Goal: Find specific page/section: Find specific page/section

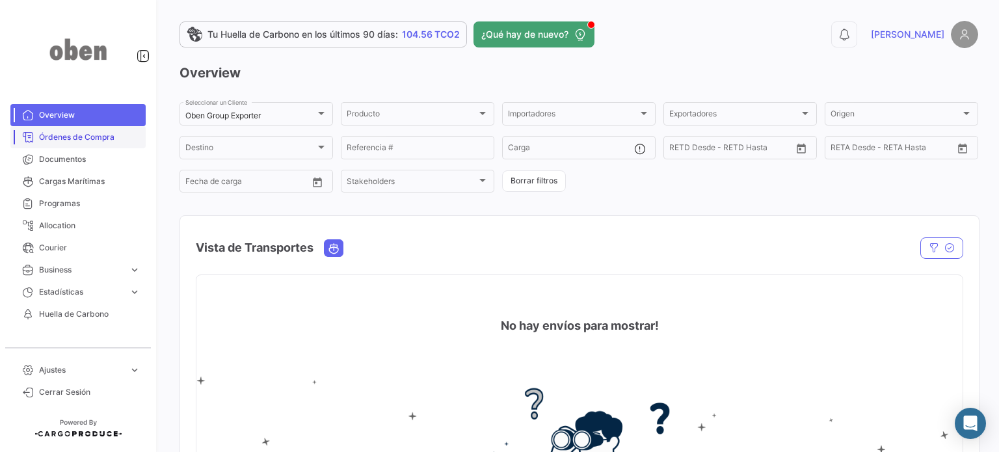
click at [96, 133] on span "Órdenes de Compra" at bounding box center [89, 137] width 101 height 12
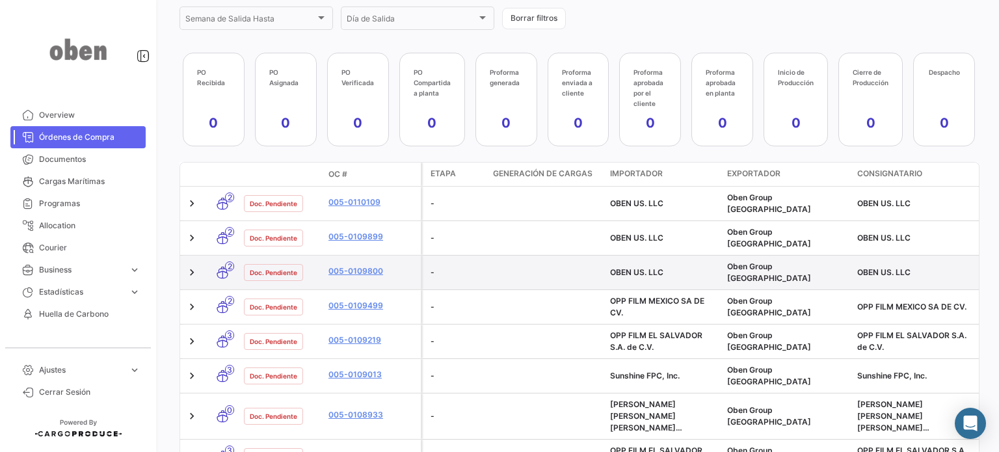
scroll to position [325, 0]
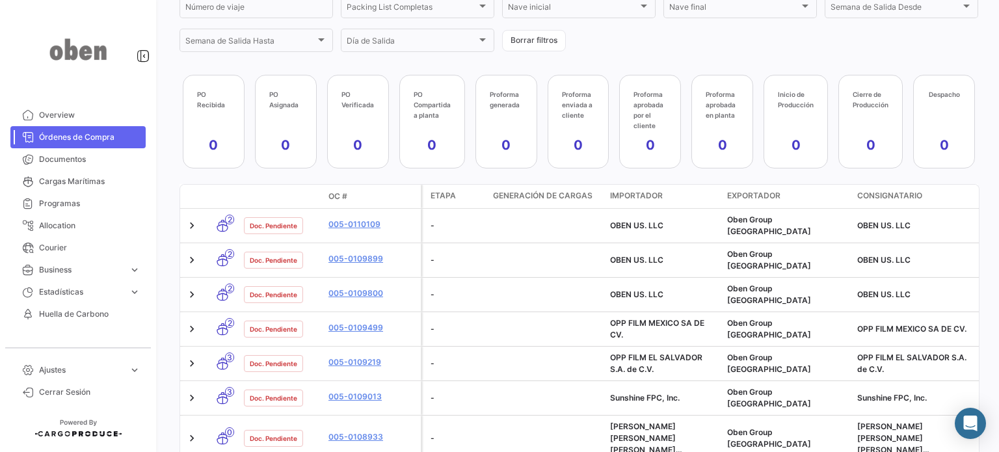
click at [229, 103] on app-kpi-label-title "PO Recibida" at bounding box center [213, 99] width 33 height 21
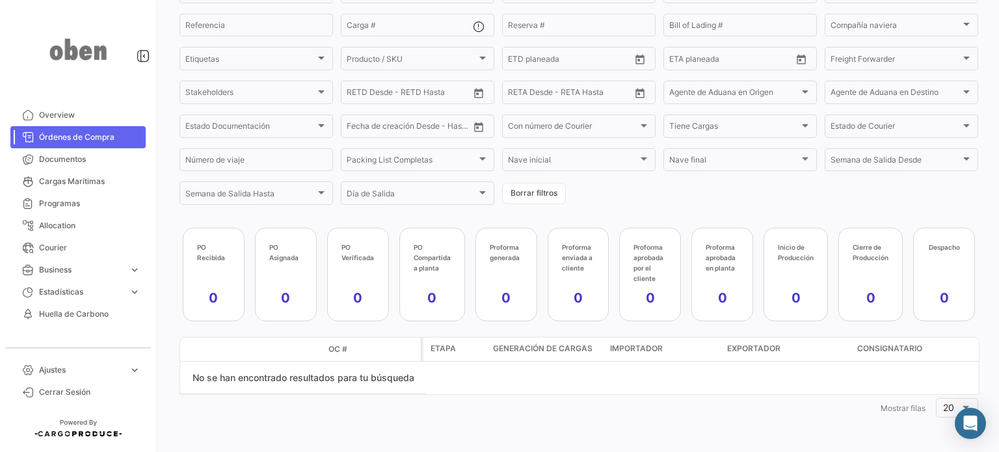
scroll to position [173, 0]
click at [288, 270] on app-kpi-label "PO Asignada 0" at bounding box center [285, 274] width 33 height 65
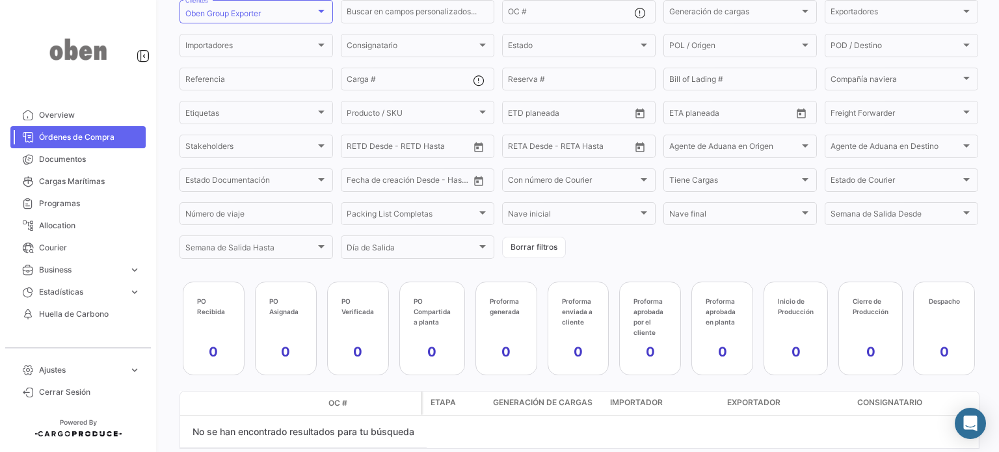
scroll to position [43, 0]
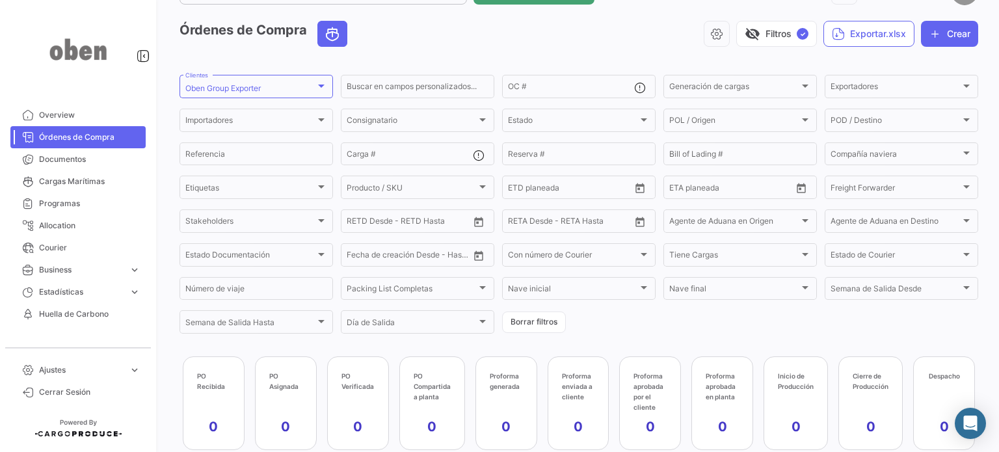
click at [114, 146] on link "Órdenes de Compra" at bounding box center [77, 137] width 135 height 22
click at [107, 137] on span "Órdenes de Compra" at bounding box center [89, 137] width 101 height 12
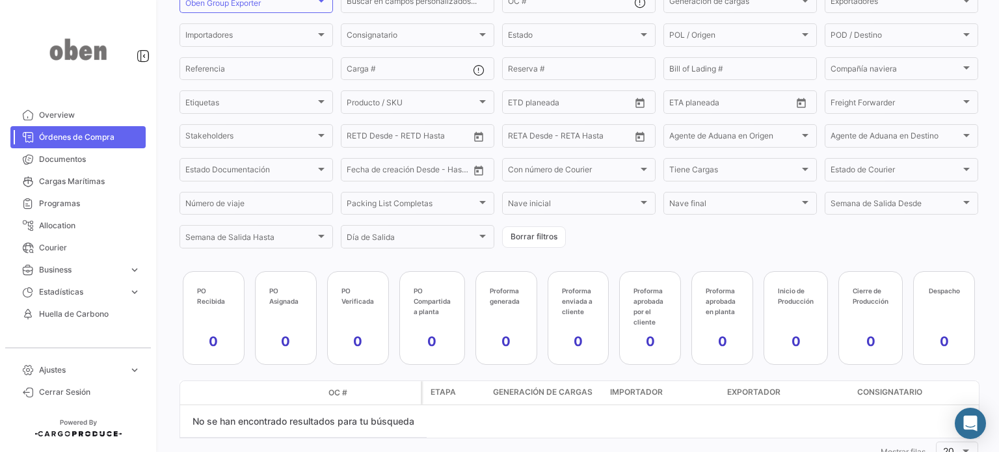
scroll to position [173, 0]
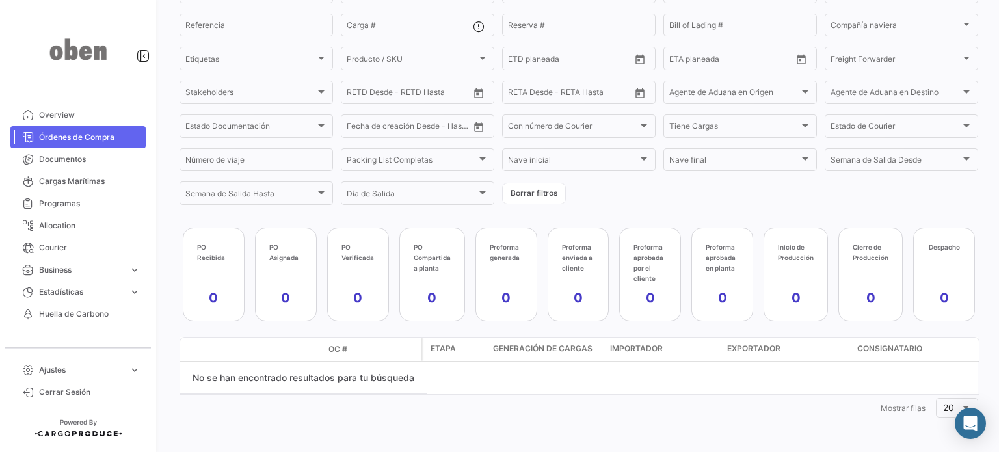
click at [260, 381] on div "No se han encontrado resultados para tu búsqueda" at bounding box center [303, 378] width 247 height 33
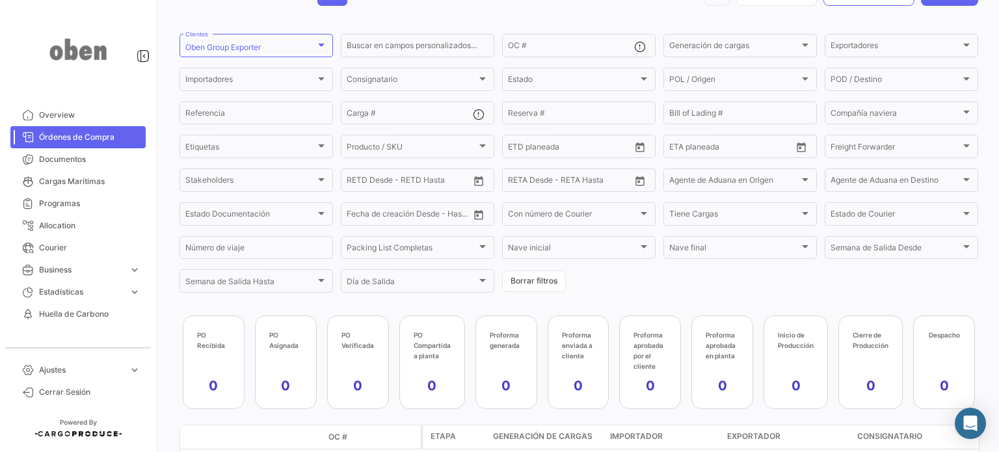
scroll to position [0, 0]
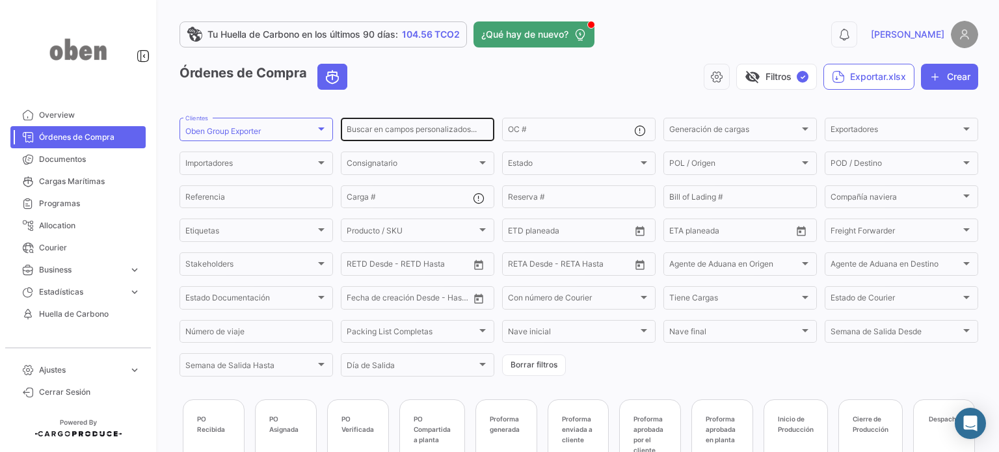
click at [398, 135] on input "Buscar en campos personalizados..." at bounding box center [418, 131] width 142 height 9
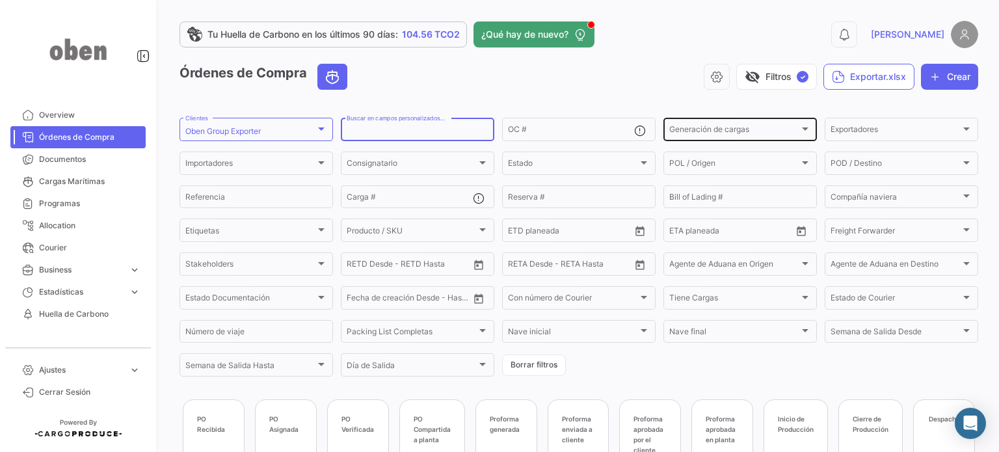
click at [765, 127] on div "Generación de cargas" at bounding box center [734, 131] width 130 height 9
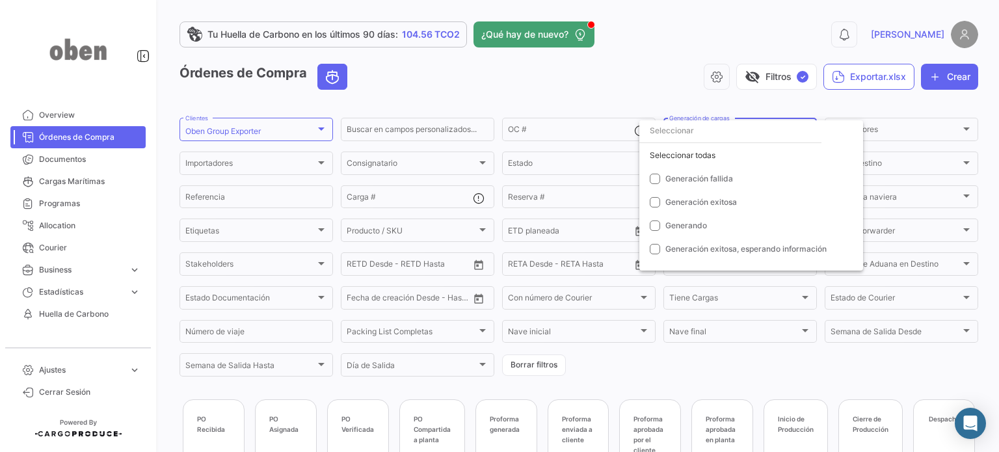
click at [706, 87] on div at bounding box center [499, 226] width 999 height 452
